Goal: Find specific page/section: Find specific page/section

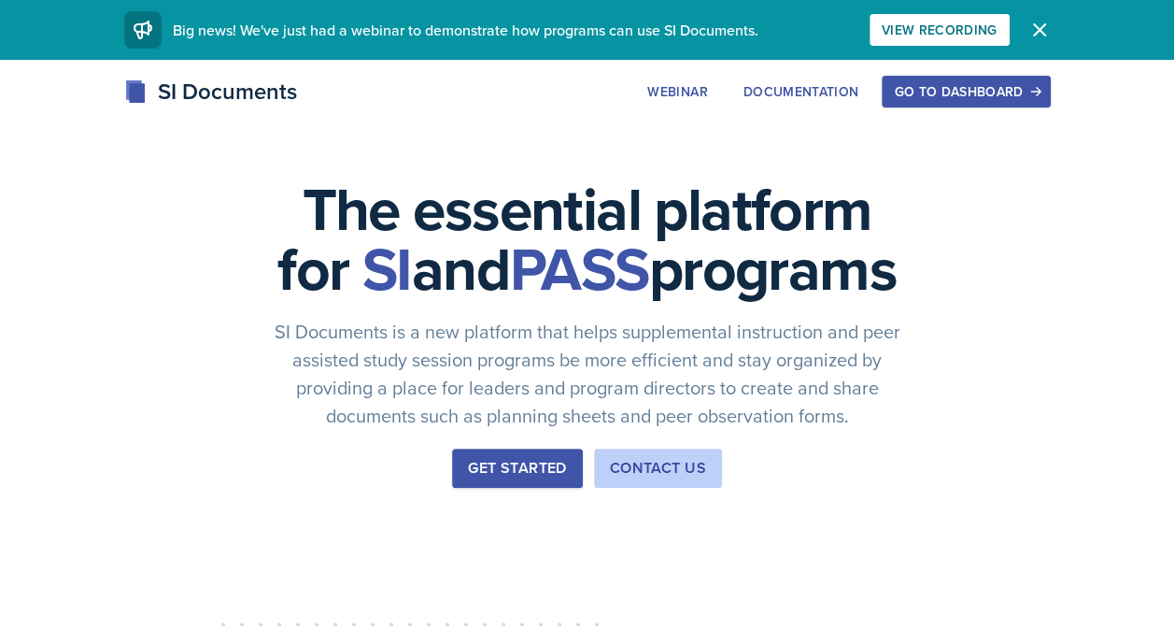
click at [945, 92] on div "Go to Dashboard" at bounding box center [966, 91] width 144 height 15
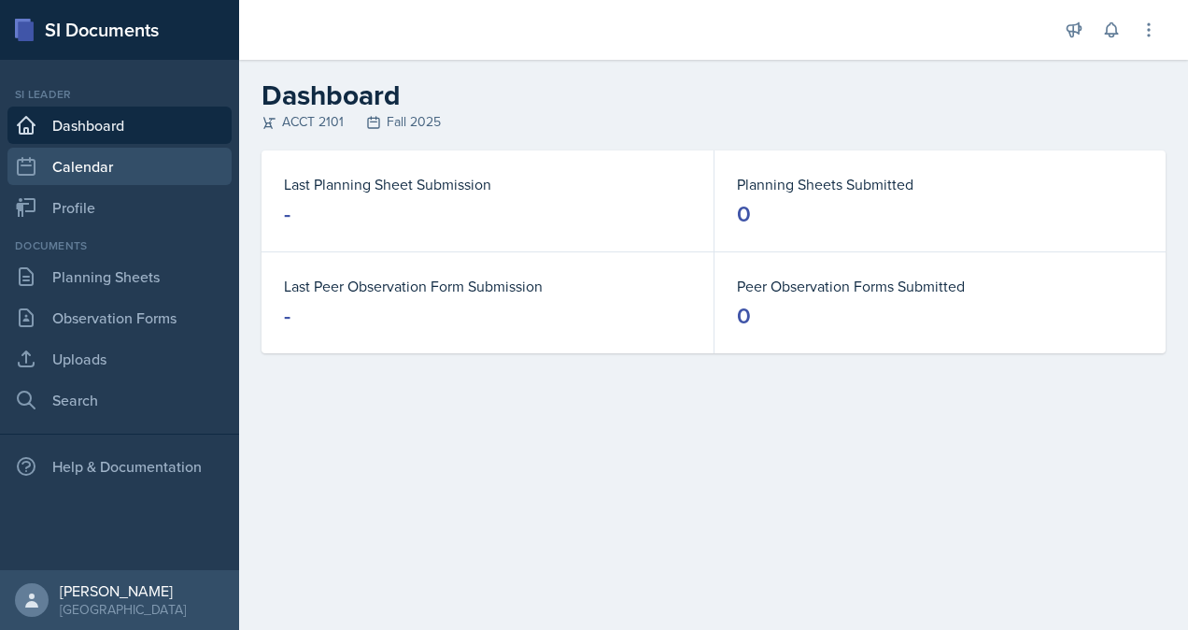
click at [78, 165] on link "Calendar" at bounding box center [119, 166] width 224 height 37
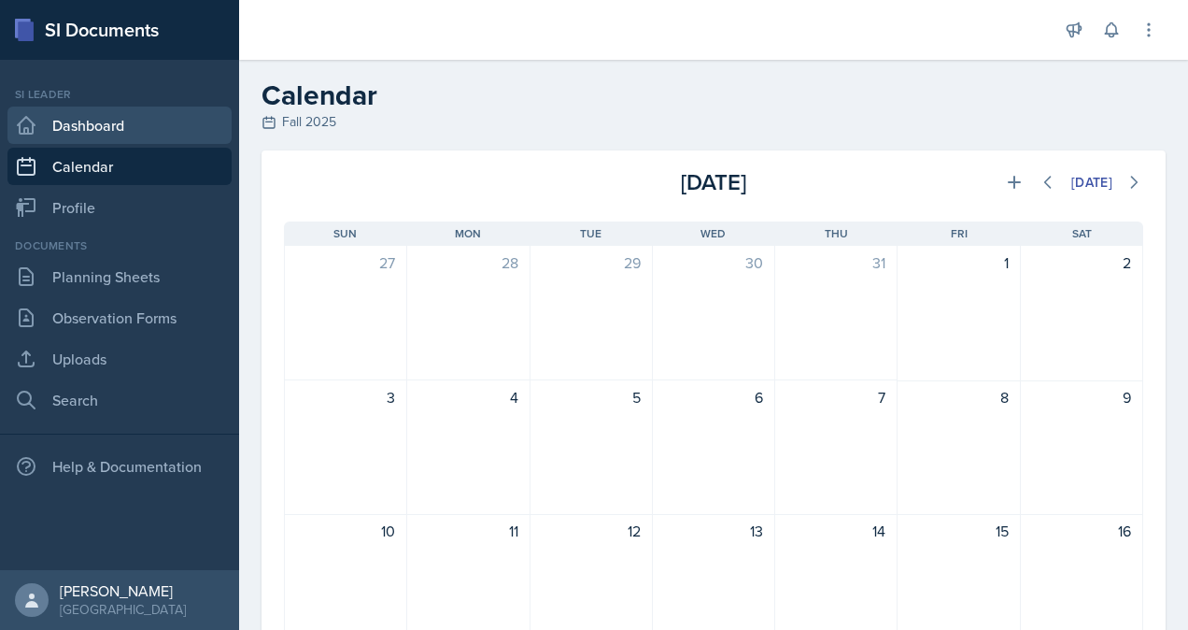
click at [69, 131] on link "Dashboard" at bounding box center [119, 124] width 224 height 37
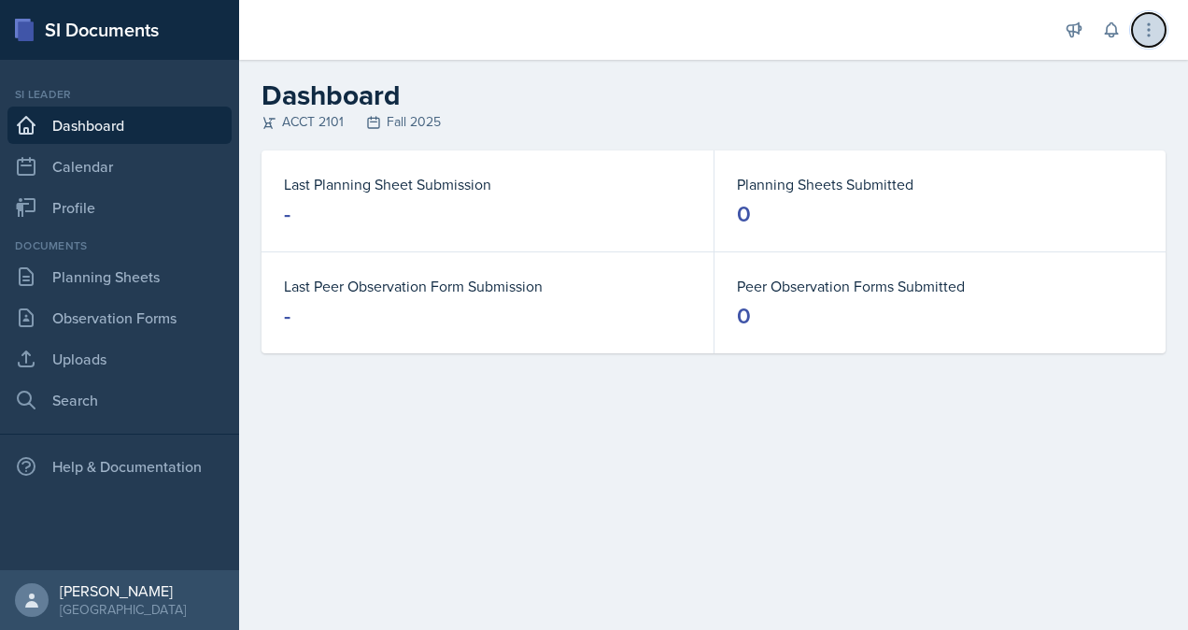
click at [1143, 35] on icon at bounding box center [1149, 30] width 19 height 19
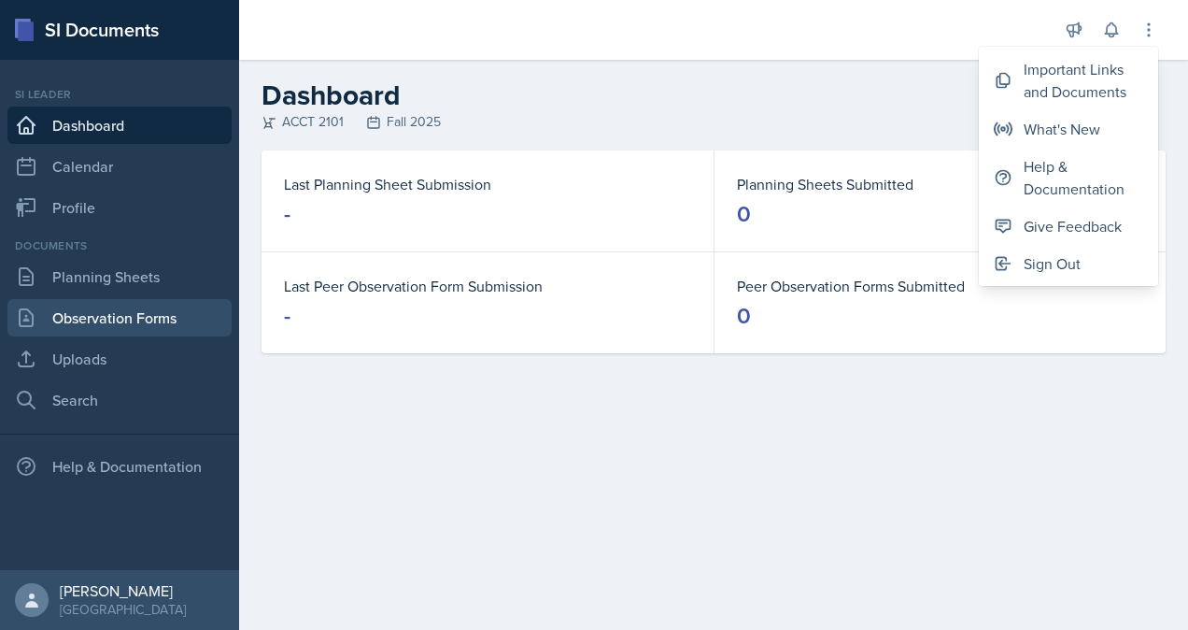
click at [169, 322] on link "Observation Forms" at bounding box center [119, 317] width 224 height 37
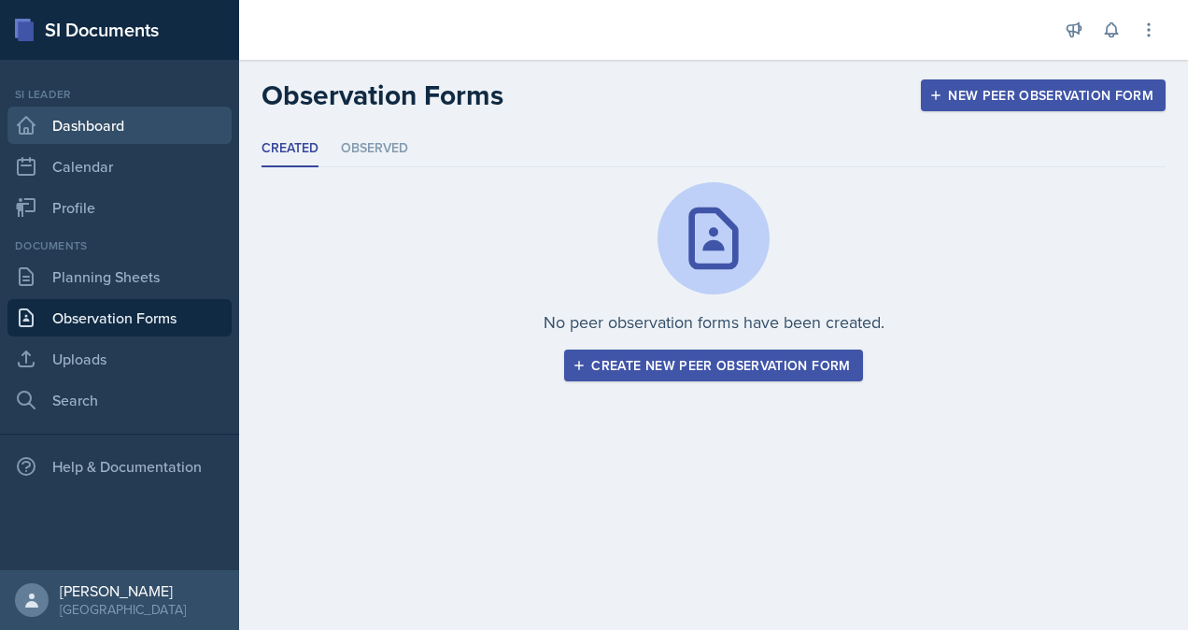
click at [99, 135] on link "Dashboard" at bounding box center [119, 124] width 224 height 37
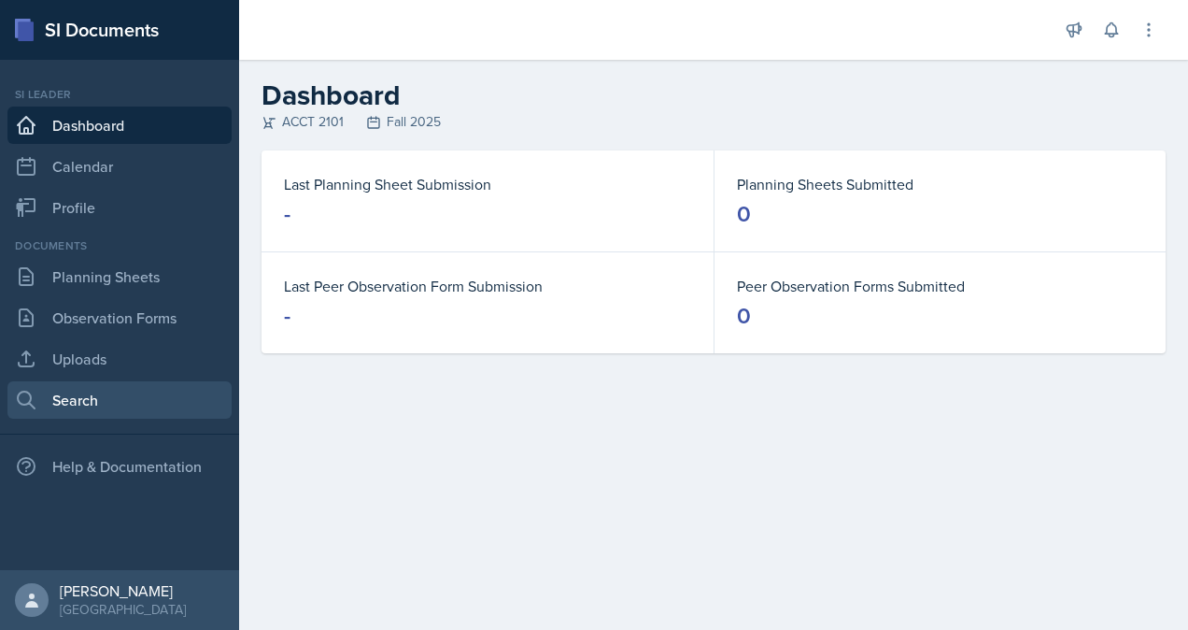
click at [114, 404] on link "Search" at bounding box center [119, 399] width 224 height 37
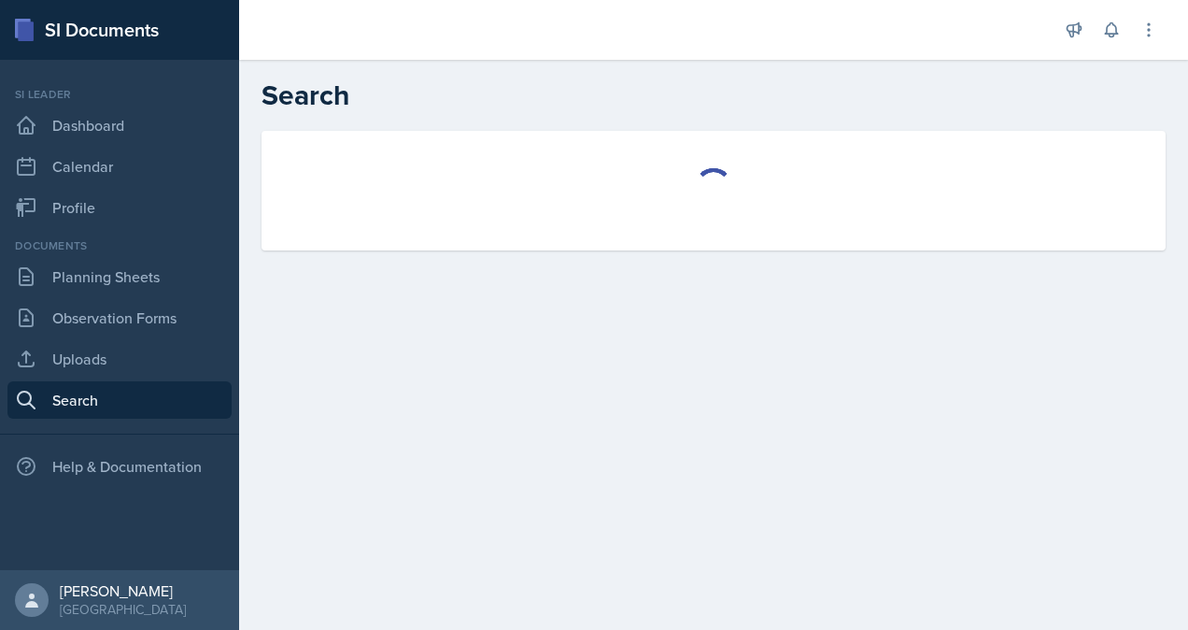
select select "all"
select select "1"
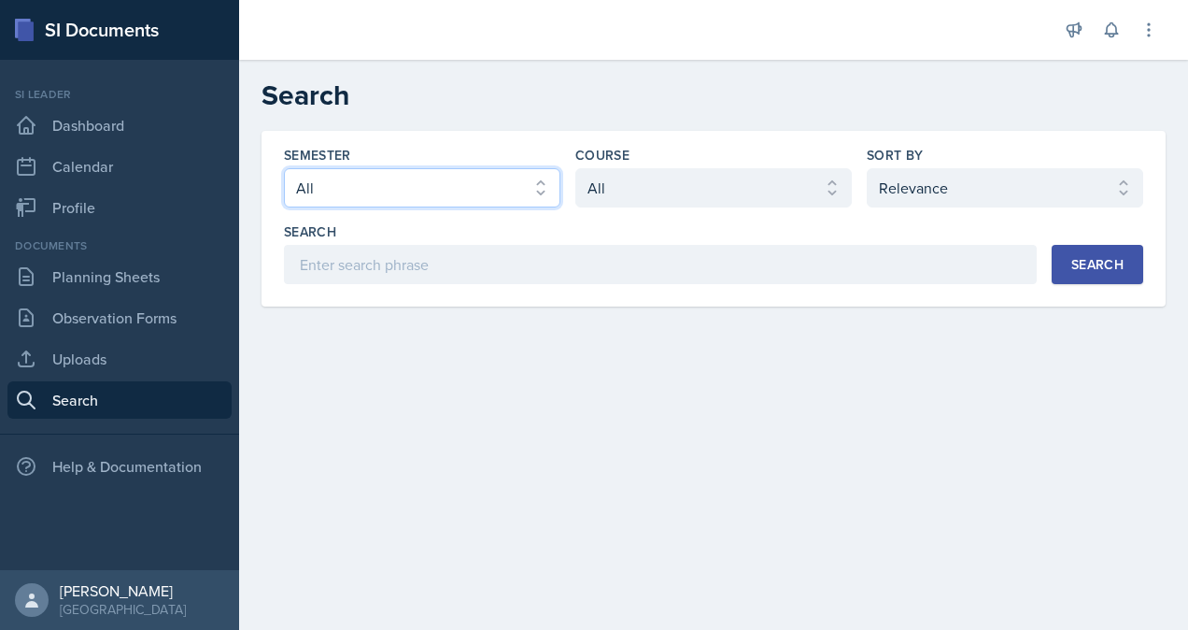
click at [508, 197] on select "Select semester All Fall 2025 Summer 2025 Spring 2025 Fall 2024 Summer 2024 Spr…" at bounding box center [422, 187] width 277 height 39
